Goal: Information Seeking & Learning: Learn about a topic

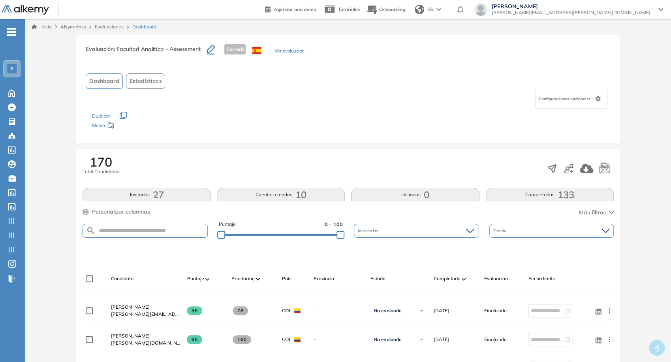
click at [11, 99] on ul "F Home Home Crear Evaluación Crear Evaluación Evaluaciones Evaluaciones Candida…" at bounding box center [12, 159] width 25 height 254
click at [13, 92] on icon at bounding box center [12, 92] width 14 height 9
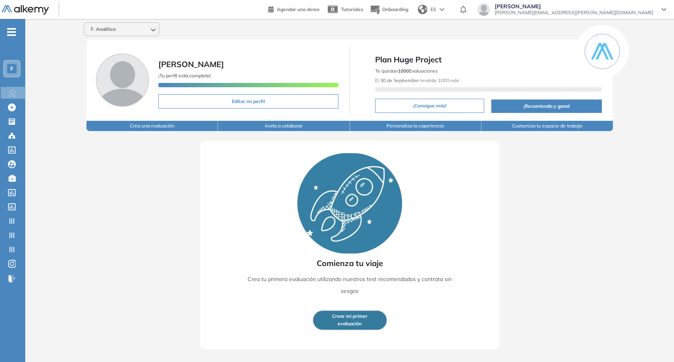
click at [109, 25] on div "F. Analítica" at bounding box center [122, 29] width 74 height 13
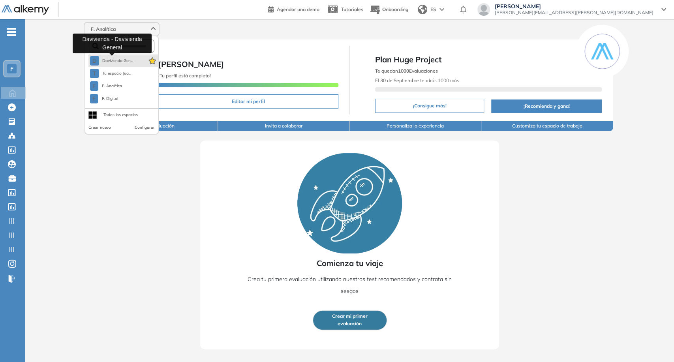
click at [118, 58] on span "Davivienda Gen..." at bounding box center [117, 61] width 31 height 6
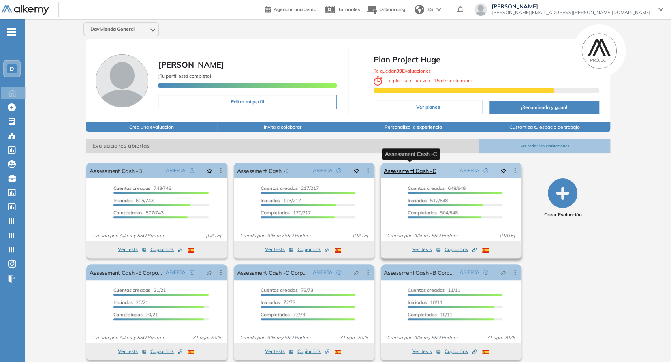
click at [402, 175] on link "Assessment Cash -C" at bounding box center [410, 171] width 52 height 16
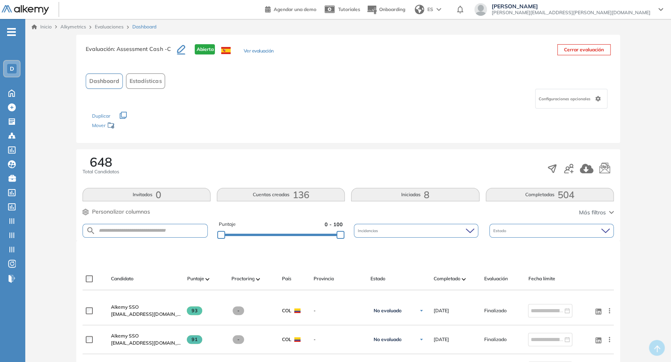
click at [158, 235] on form at bounding box center [145, 231] width 125 height 14
click at [147, 230] on input "text" at bounding box center [151, 231] width 111 height 6
paste input "**********"
type input "**********"
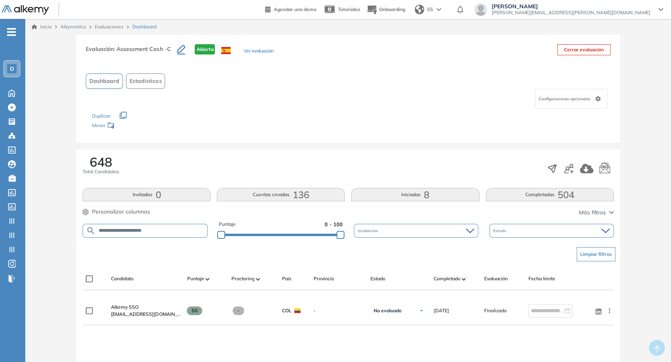
click at [139, 214] on span "Personalizar columnas" at bounding box center [121, 212] width 58 height 8
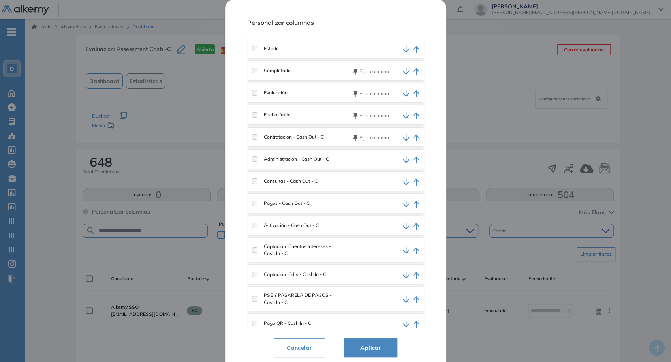
scroll to position [167, 0]
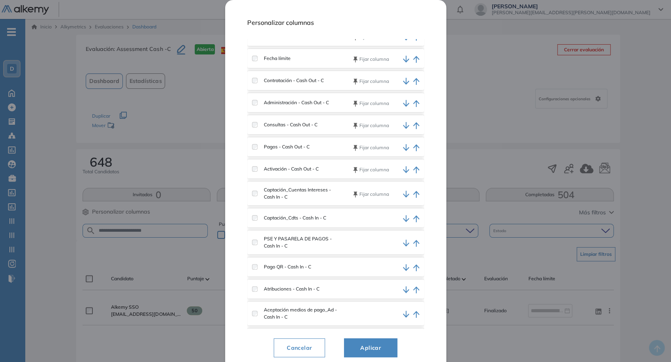
click at [253, 214] on div "Captación_Cdts - Cash In - C" at bounding box center [296, 217] width 88 height 7
click at [256, 267] on div "Candidato Fijar columna Puntaje Fijar columna Proctoring País Provincia Estado …" at bounding box center [335, 184] width 177 height 290
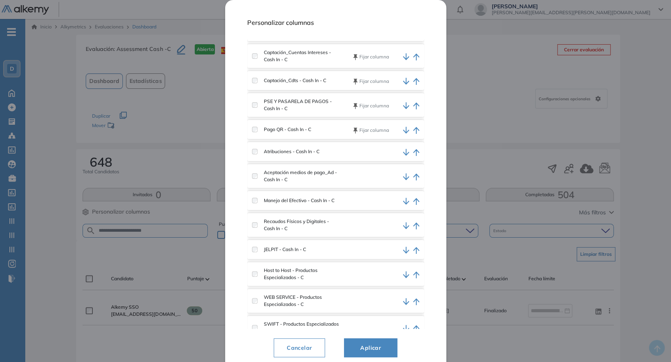
scroll to position [307, 0]
click at [256, 151] on div "Atribuciones - Cash In - C" at bounding box center [335, 149] width 177 height 19
click at [256, 172] on div "Aceptación medios de pago_Ad - Cash In - C" at bounding box center [296, 174] width 88 height 14
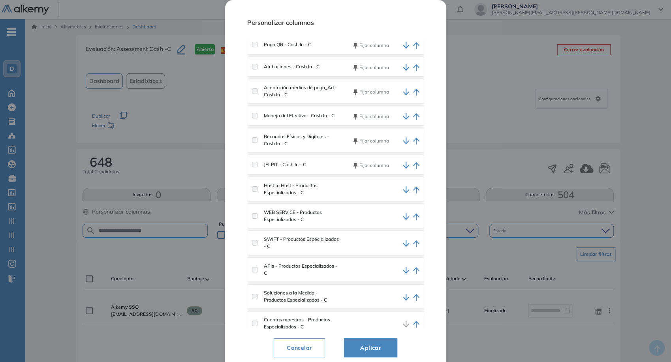
scroll to position [398, 0]
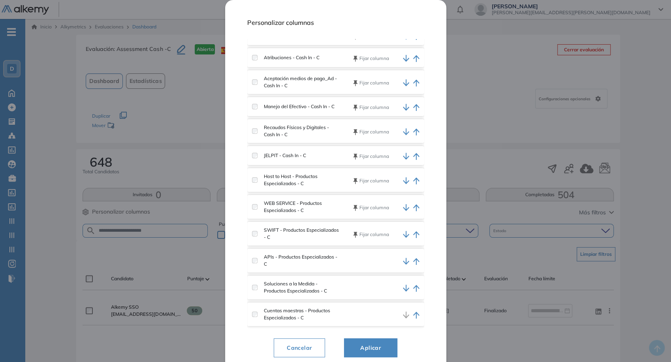
click at [255, 258] on div "APIs - Productos Especializados - C" at bounding box center [296, 261] width 88 height 14
click at [375, 354] on button "Aplicar" at bounding box center [370, 347] width 53 height 19
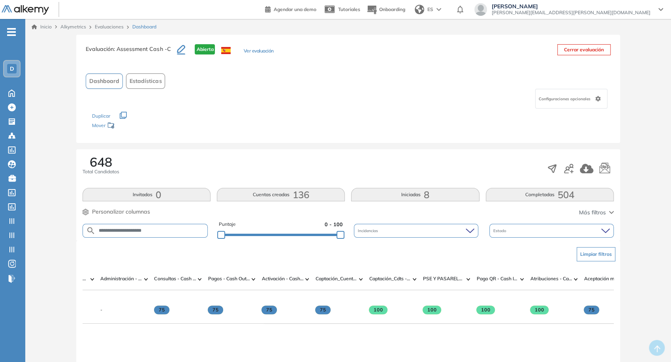
scroll to position [0, 103]
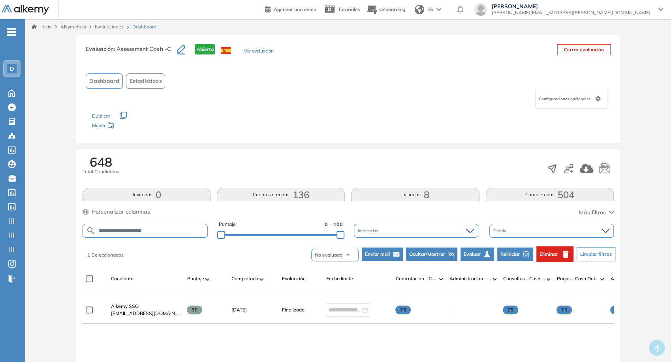
click at [507, 249] on button "Reiniciar" at bounding box center [515, 254] width 36 height 13
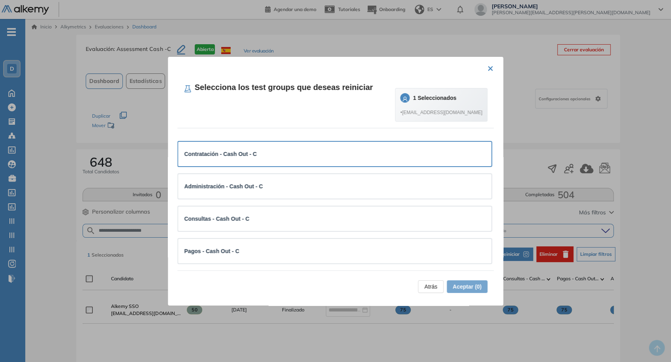
click at [322, 156] on div "Contratación - Cash Out - C" at bounding box center [334, 154] width 301 height 9
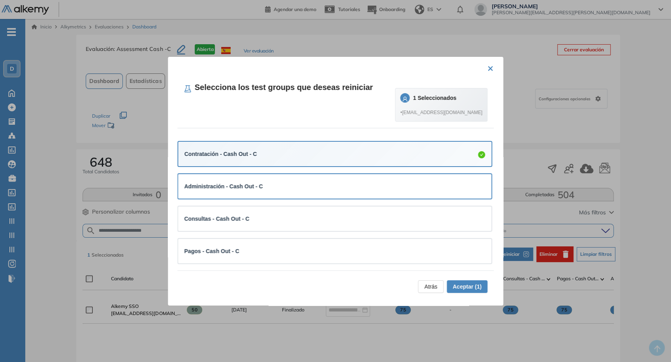
click at [336, 181] on div "Administración - Cash Out - C" at bounding box center [334, 186] width 301 height 12
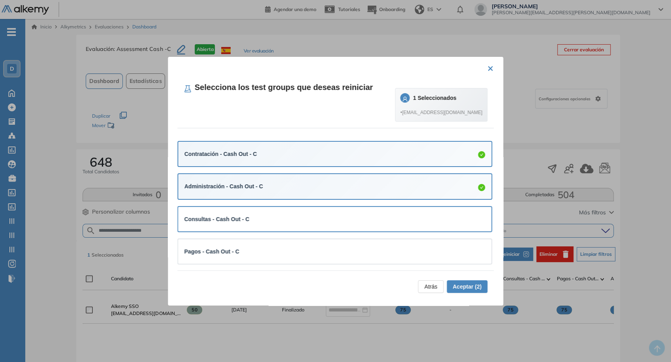
click at [351, 213] on div "Consultas - Cash Out - C" at bounding box center [334, 219] width 301 height 12
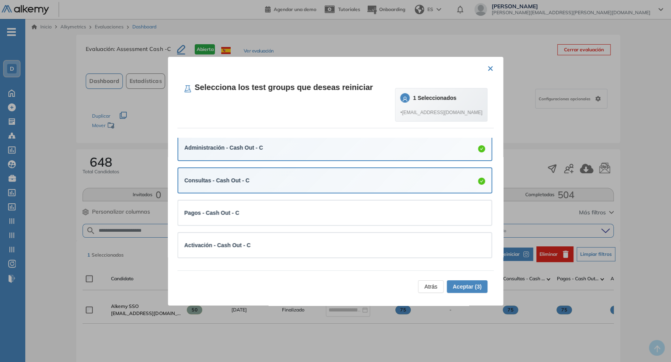
click at [351, 213] on div "Pagos - Cash Out - C" at bounding box center [334, 213] width 301 height 9
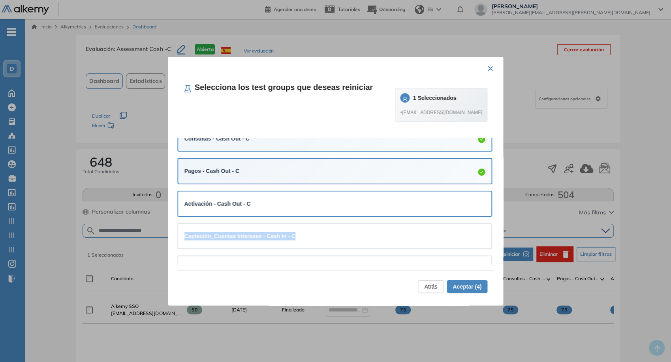
drag, startPoint x: 360, startPoint y: 234, endPoint x: 373, endPoint y: 212, distance: 25.3
click at [373, 212] on div "Activación - Cash Out - C" at bounding box center [335, 204] width 314 height 24
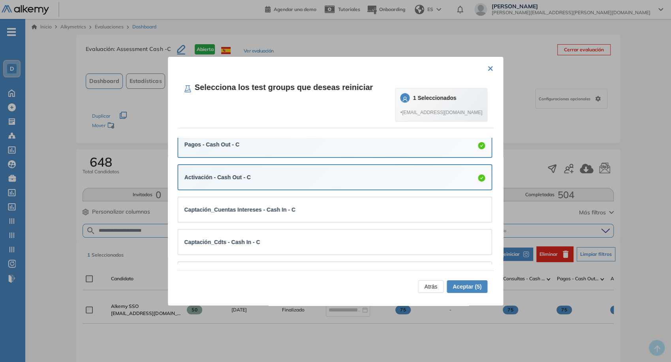
click at [373, 212] on div "Captación_Cuentas Intereses - Cash In - C" at bounding box center [334, 209] width 301 height 9
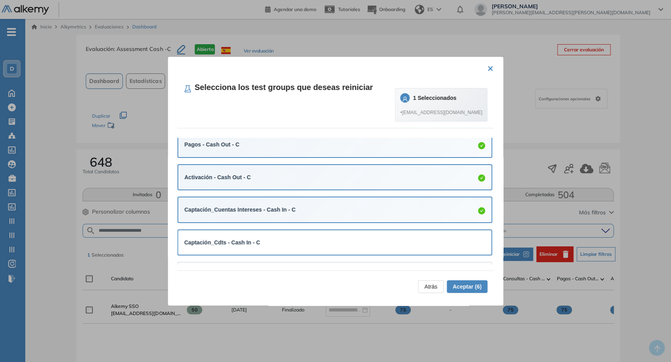
click at [345, 237] on div "Captación_Cdts - Cash In - C" at bounding box center [334, 243] width 301 height 12
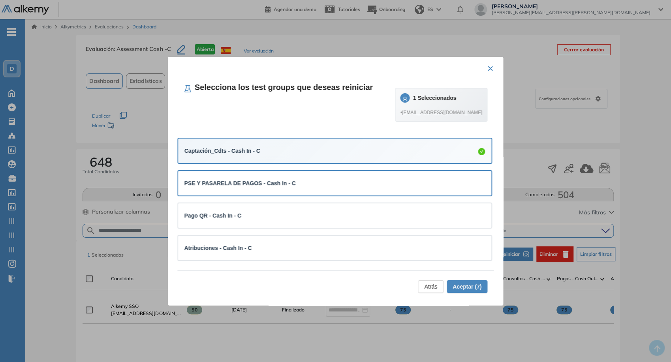
click at [322, 186] on div "PSE Y PASARELA DE PAGOS - Cash In - C" at bounding box center [334, 183] width 301 height 9
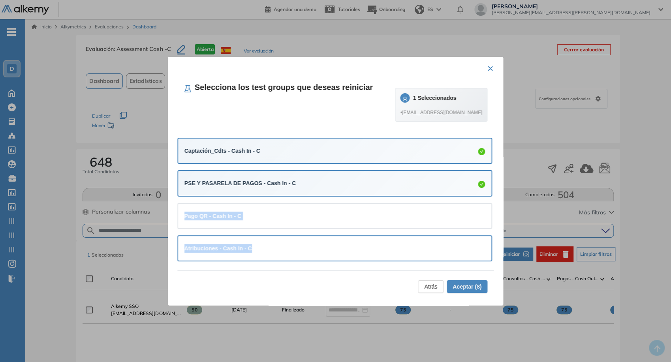
drag, startPoint x: 293, startPoint y: 211, endPoint x: 336, endPoint y: 252, distance: 59.5
click at [336, 252] on ul "Contratación - Cash Out - C Administración - Cash Out - C Consultas - Cash Out …" at bounding box center [334, 263] width 315 height 649
click at [336, 252] on div "Atribuciones - Cash In - C" at bounding box center [334, 248] width 301 height 12
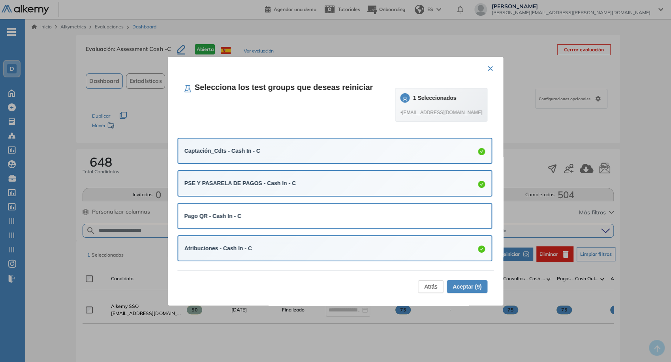
click at [304, 215] on div "Pago QR - Cash In - C" at bounding box center [334, 216] width 301 height 9
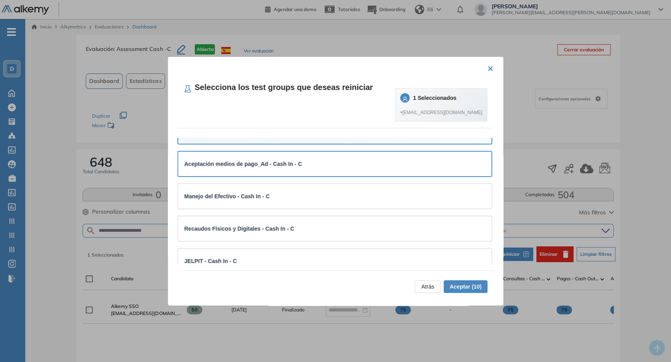
click at [295, 165] on strong "Aceptación medios de pago_Ad - Cash In - C" at bounding box center [243, 164] width 118 height 6
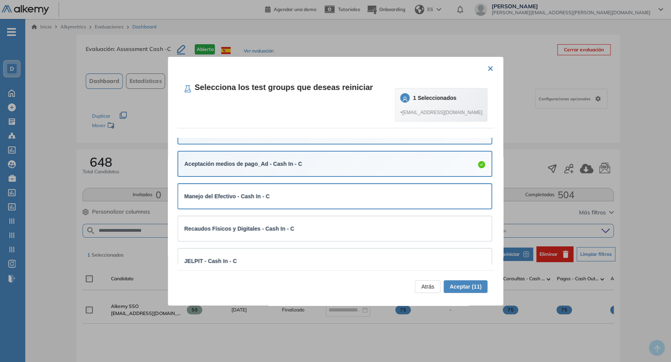
click at [310, 190] on div "Manejo del Efectivo - Cash In - C" at bounding box center [334, 196] width 301 height 12
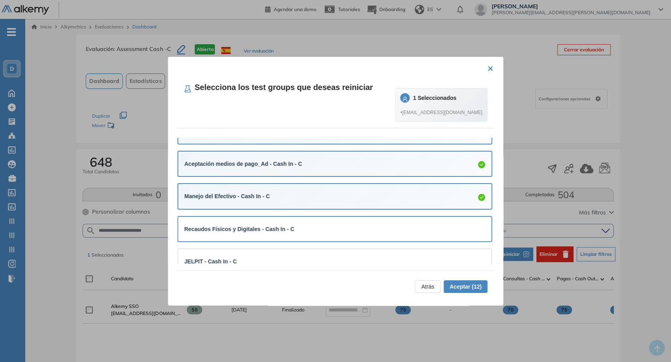
click at [331, 217] on div "Recaudos Físicos y Digitales - Cash In - C" at bounding box center [335, 229] width 314 height 24
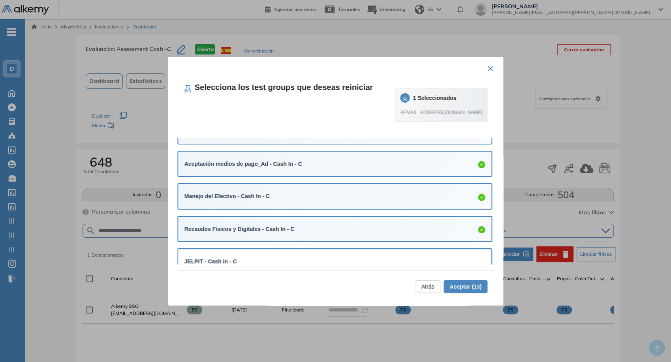
click at [349, 248] on div "JELPIT - Cash In - C" at bounding box center [334, 261] width 315 height 26
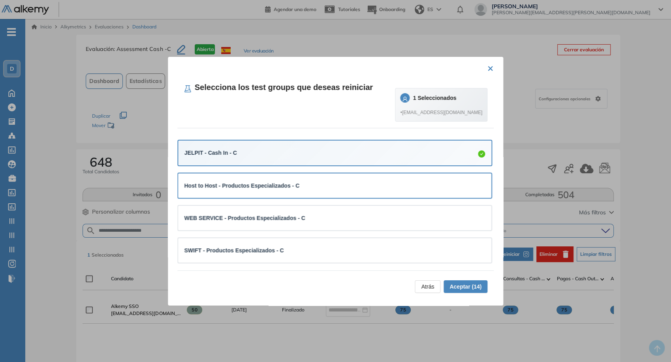
click at [277, 191] on div "Host to Host - Productos Especializados - C" at bounding box center [335, 185] width 314 height 24
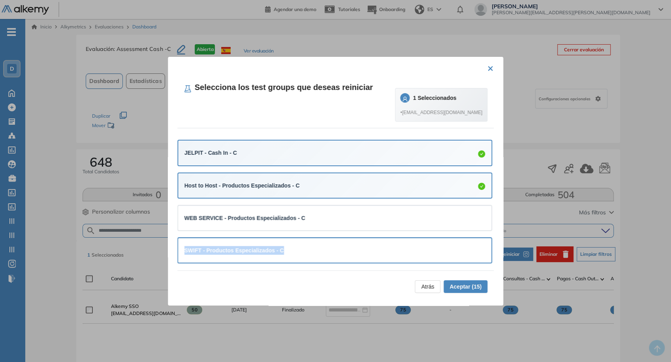
drag, startPoint x: 294, startPoint y: 212, endPoint x: 316, endPoint y: 251, distance: 44.2
click at [316, 251] on ul "Contratación - Cash Out - C Administración - Cash Out - C Consultas - Cash Out …" at bounding box center [334, 38] width 315 height 651
click at [316, 251] on div "SWIFT - Productos Especializados - C" at bounding box center [334, 250] width 301 height 9
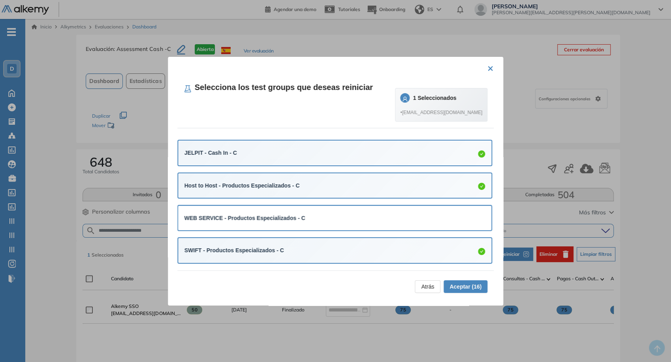
click at [385, 226] on div "WEB SERVICE - Productos Especializados - C" at bounding box center [335, 218] width 314 height 24
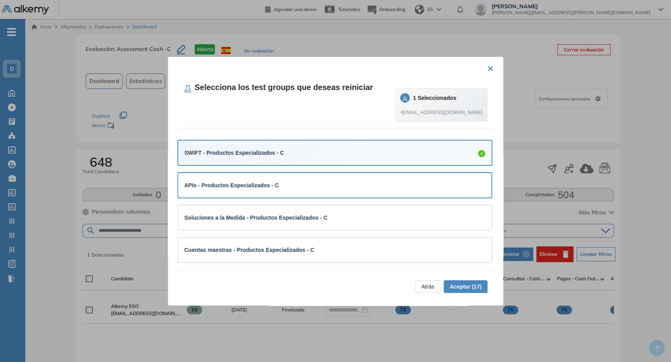
click at [325, 185] on div "APIs - Productos Especializados - C" at bounding box center [334, 185] width 301 height 9
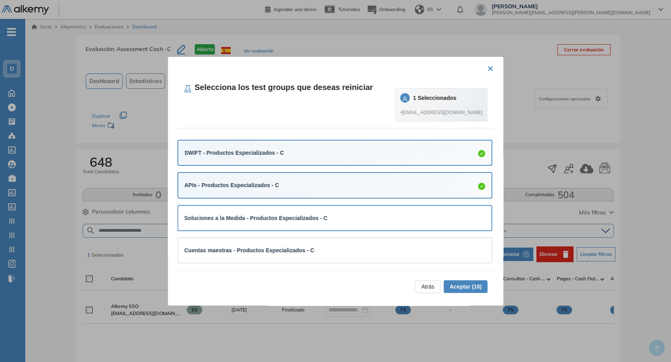
click at [341, 207] on div "Soluciones a la Medida - Productos Especializados - C" at bounding box center [335, 218] width 314 height 24
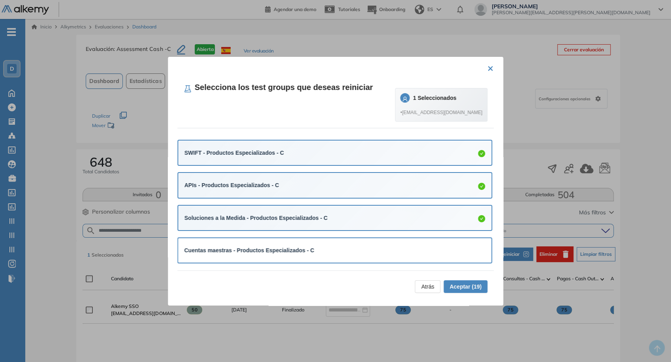
click at [357, 238] on div "Cuentas maestras - Productos Especializados - C" at bounding box center [335, 250] width 314 height 24
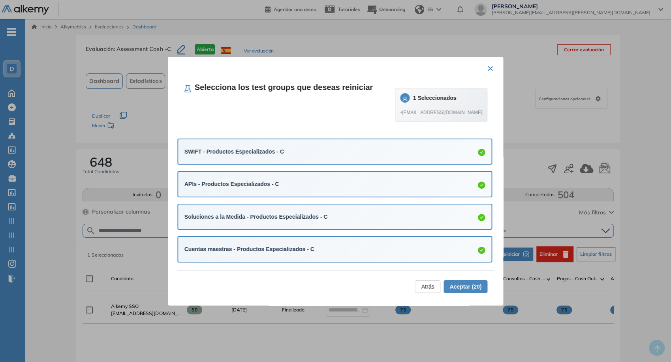
click at [454, 282] on span "Aceptar (20)" at bounding box center [465, 286] width 32 height 9
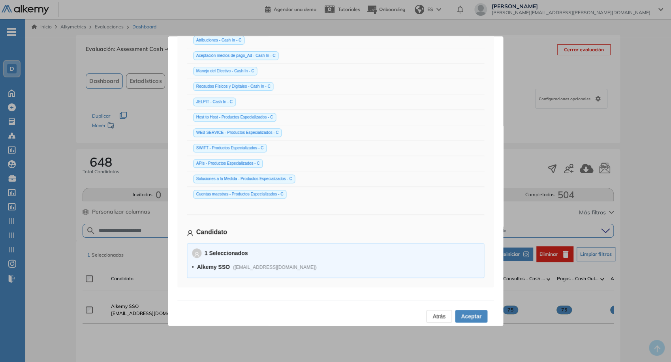
click at [471, 317] on span "Aceptar" at bounding box center [471, 316] width 21 height 9
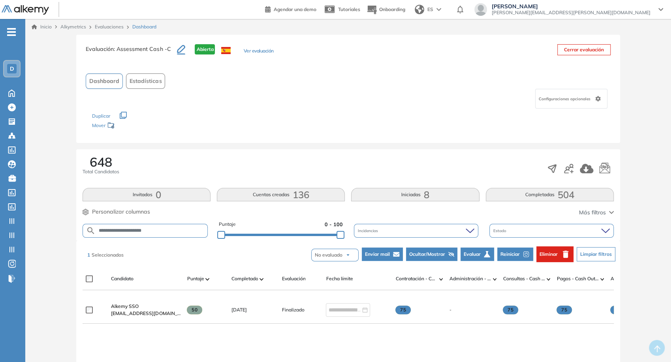
click at [107, 29] on link "Evaluaciones" at bounding box center [109, 27] width 29 height 6
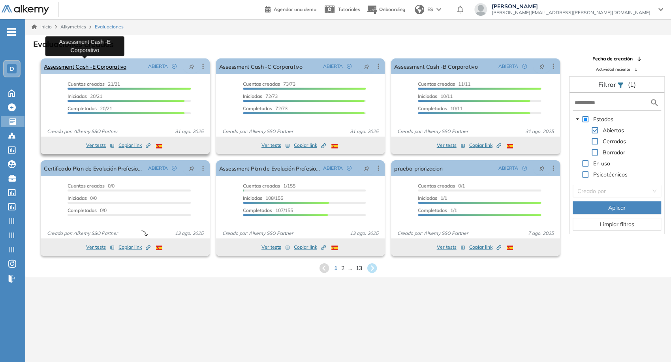
click at [115, 67] on link "Assessment Cash -E Corporativo" at bounding box center [85, 66] width 83 height 16
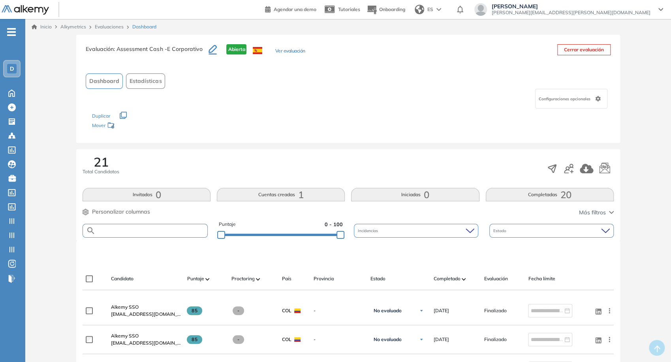
click at [151, 233] on input "text" at bounding box center [151, 231] width 111 height 6
paste input "**********"
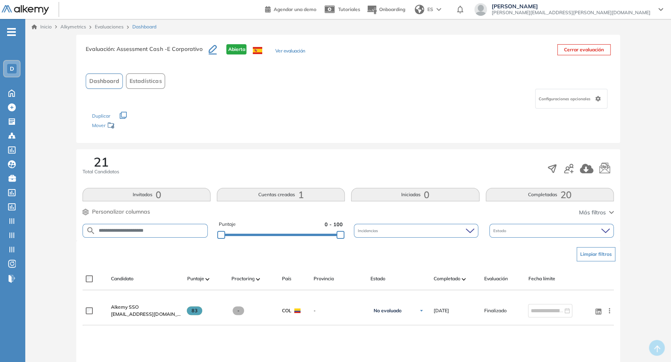
paste input "text"
paste input "*"
type input "**********"
click at [105, 26] on link "Evaluaciones" at bounding box center [109, 27] width 29 height 6
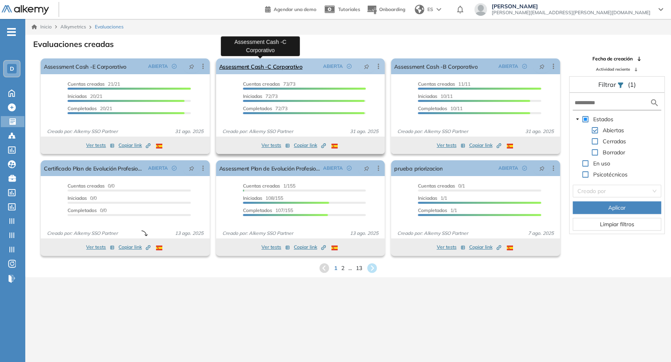
click at [258, 66] on link "Assessment Cash -C Corporativo" at bounding box center [260, 66] width 83 height 16
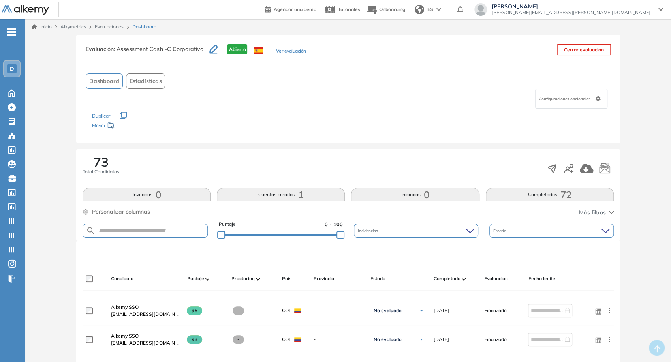
drag, startPoint x: 166, startPoint y: 234, endPoint x: 158, endPoint y: 231, distance: 8.9
click at [158, 231] on form at bounding box center [145, 231] width 125 height 14
click at [158, 231] on input "text" at bounding box center [151, 231] width 111 height 6
paste input "**********"
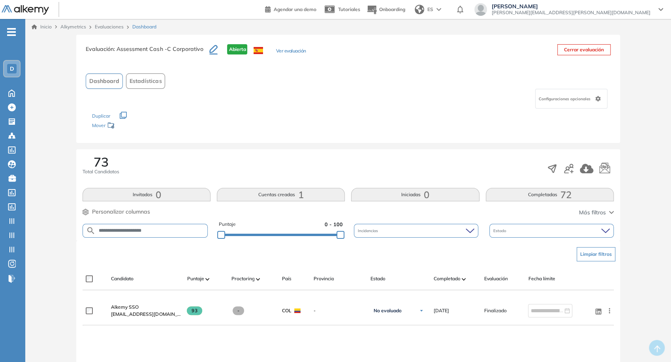
click at [102, 266] on div "Limpiar filtros Candidato Puntaje Proctoring País Provincia Estado Completado E…" at bounding box center [347, 356] width 543 height 230
drag, startPoint x: 145, startPoint y: 235, endPoint x: 152, endPoint y: 232, distance: 7.6
click at [152, 232] on form "**********" at bounding box center [145, 231] width 125 height 14
click at [152, 232] on input "**********" at bounding box center [151, 231] width 111 height 6
type input "*"
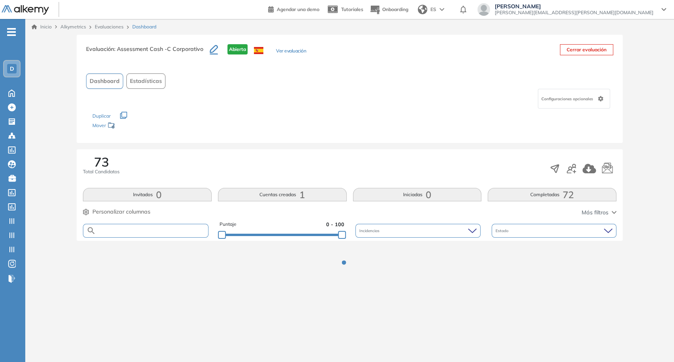
paste input "**********"
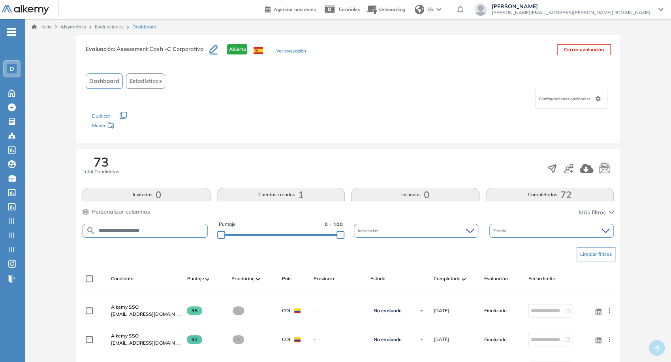
type input "**********"
click at [110, 26] on link "Evaluaciones" at bounding box center [109, 27] width 29 height 6
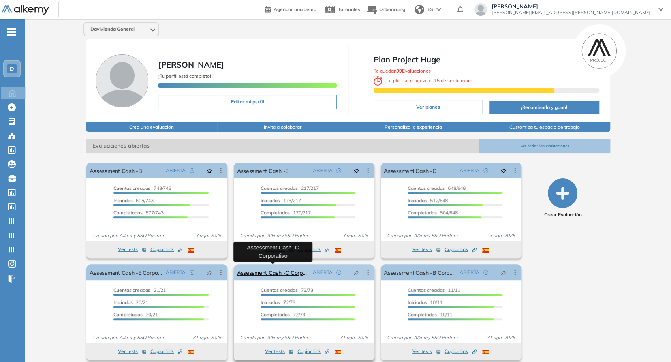
click at [295, 269] on link "Assessment Cash -C Corporativo" at bounding box center [273, 273] width 73 height 16
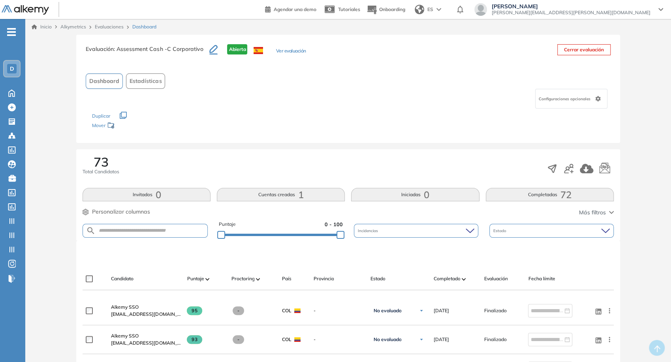
click at [301, 195] on span "1" at bounding box center [301, 195] width 6 height 0
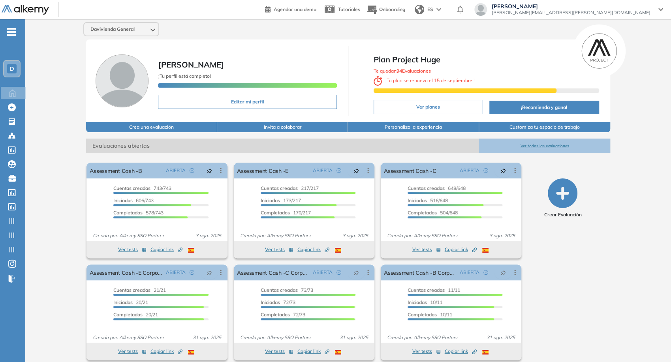
scroll to position [7, 0]
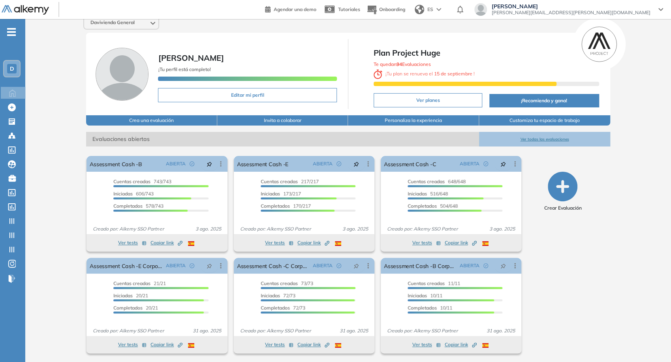
click at [555, 140] on button "Ver todas las evaluaciones" at bounding box center [544, 139] width 131 height 15
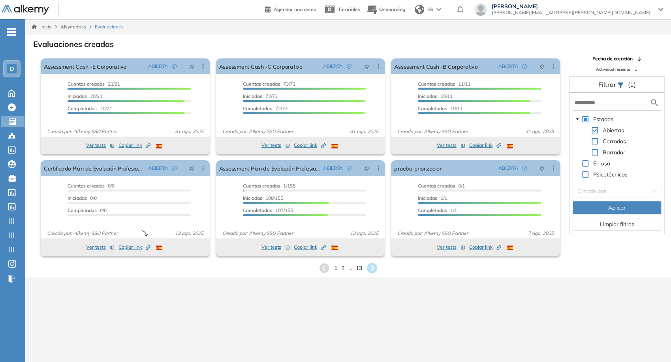
click at [374, 273] on icon at bounding box center [372, 268] width 11 height 11
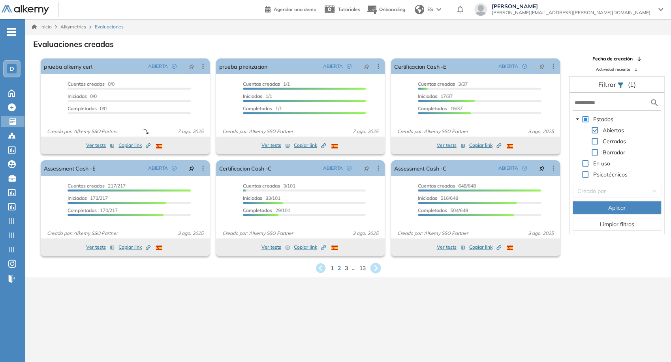
click at [374, 271] on icon at bounding box center [375, 268] width 11 height 11
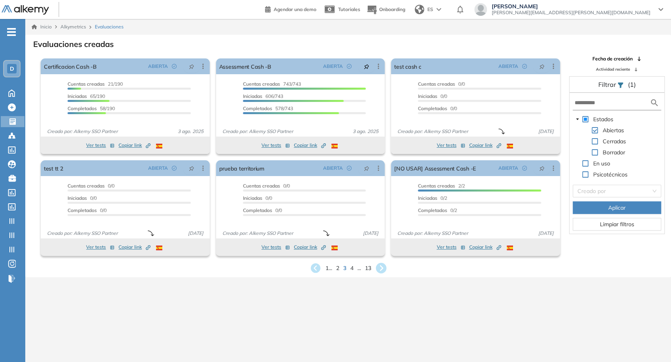
click at [374, 271] on div "1 ... 2 3 4 ... 13" at bounding box center [348, 268] width 633 height 12
click at [378, 271] on icon at bounding box center [381, 268] width 11 height 11
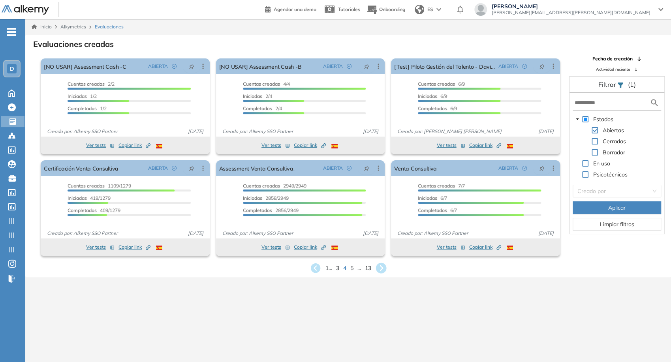
click at [378, 271] on icon at bounding box center [381, 268] width 11 height 11
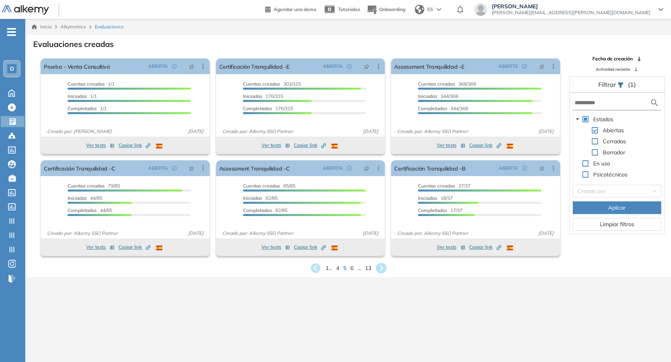
click at [378, 271] on icon at bounding box center [381, 268] width 11 height 11
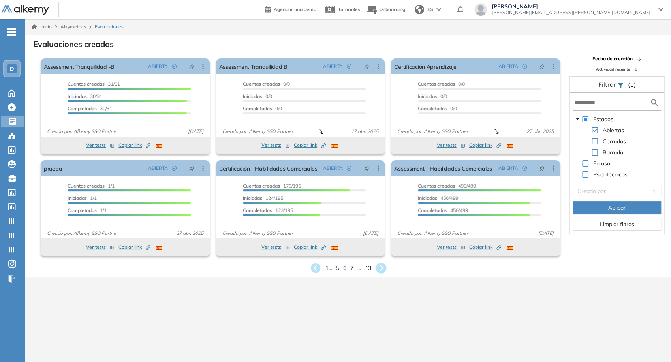
click at [378, 271] on icon at bounding box center [381, 268] width 11 height 11
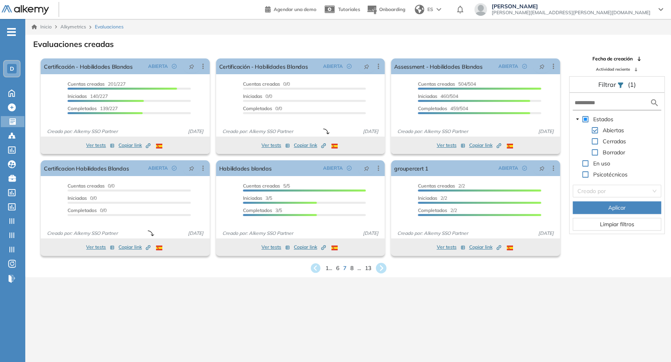
click at [378, 271] on icon at bounding box center [381, 268] width 11 height 11
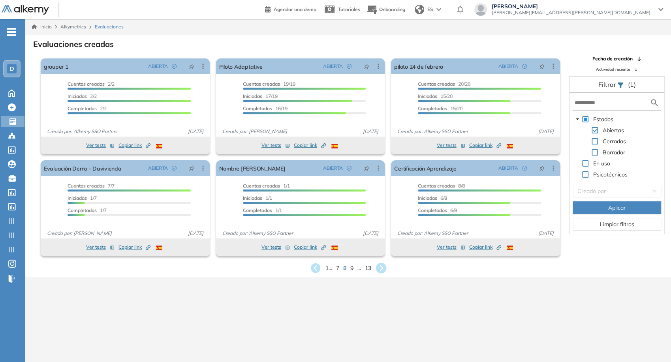
click at [378, 271] on icon at bounding box center [381, 268] width 11 height 11
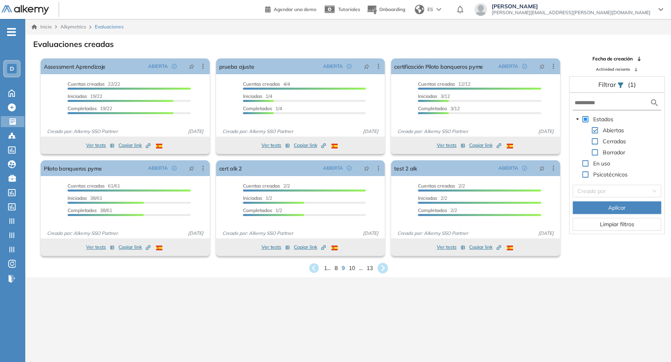
click at [378, 271] on icon at bounding box center [382, 268] width 13 height 13
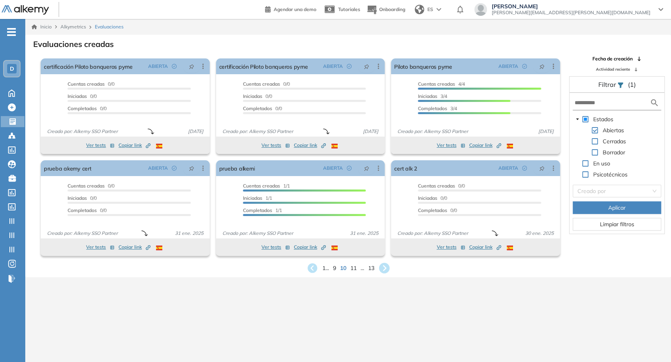
click at [378, 271] on div "1 ... 9 10 11 ... 13" at bounding box center [348, 268] width 633 height 12
